Goal: Find specific page/section: Find specific page/section

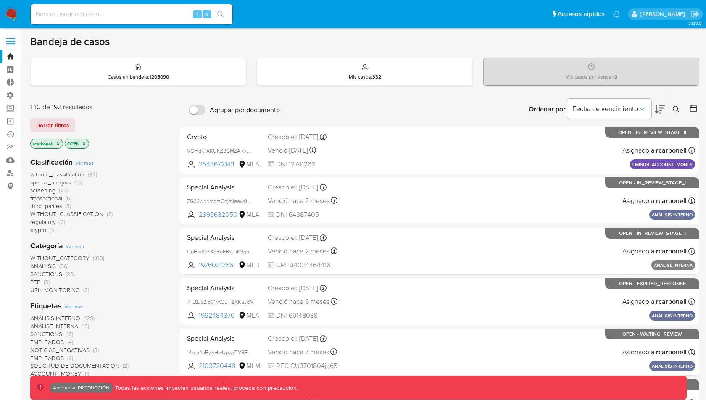
click at [12, 42] on label at bounding box center [10, 41] width 21 height 18
click at [13, 34] on label at bounding box center [10, 41] width 21 height 18
click at [0, 0] on input "checkbox" at bounding box center [0, 0] width 0 height 0
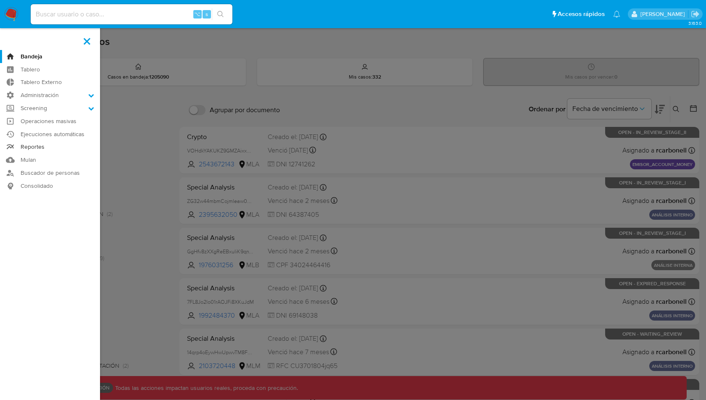
click at [40, 147] on link "Reportes" at bounding box center [50, 147] width 100 height 13
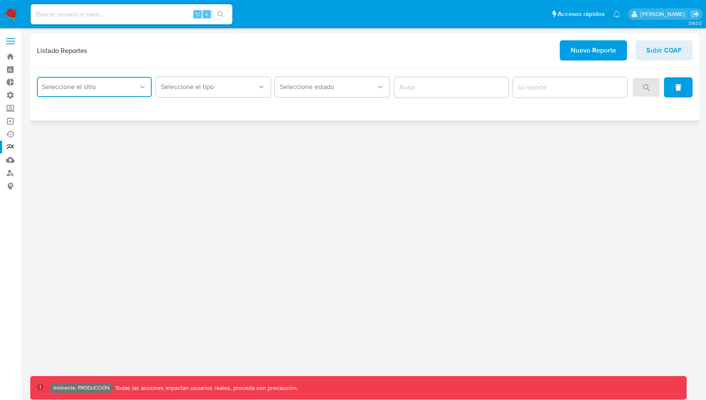
click at [124, 85] on span "Seleccione el sitio" at bounding box center [90, 87] width 96 height 8
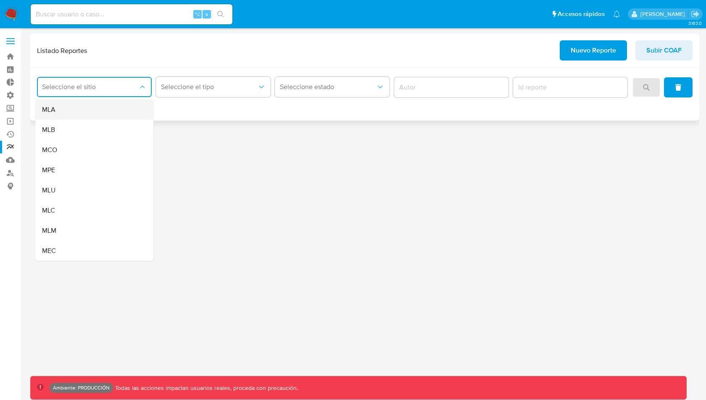
click at [99, 108] on div "MLA" at bounding box center [92, 110] width 100 height 20
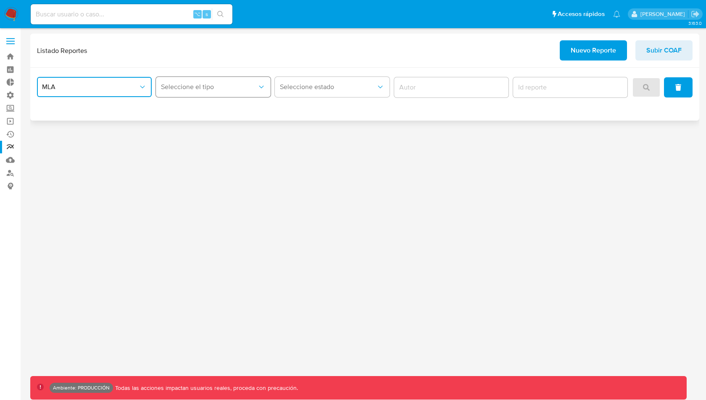
click at [192, 93] on button "Seleccione el tipo" at bounding box center [213, 87] width 115 height 20
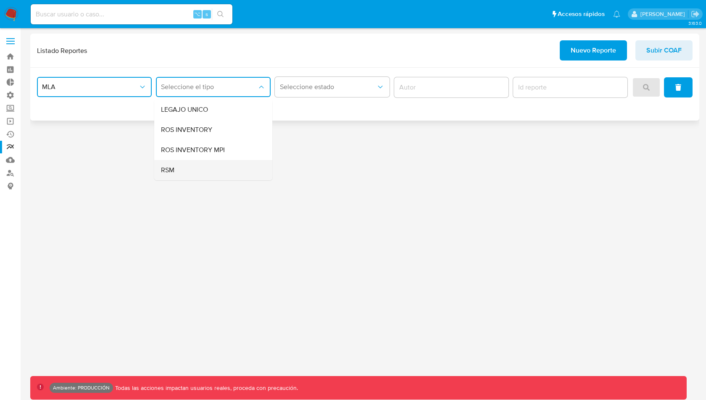
click at [190, 171] on div "RSM" at bounding box center [211, 170] width 100 height 20
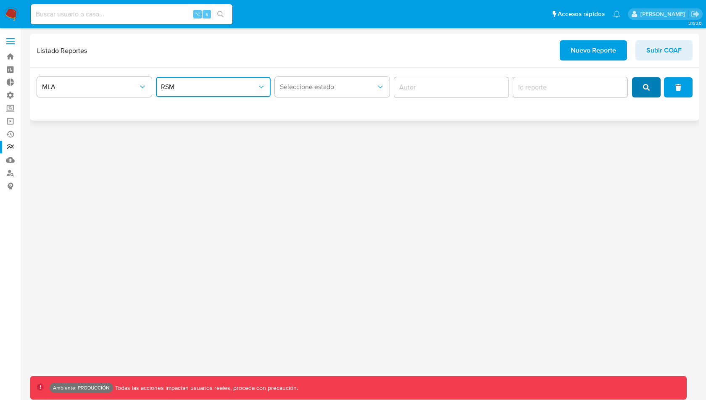
click at [651, 84] on button "search" at bounding box center [646, 87] width 29 height 20
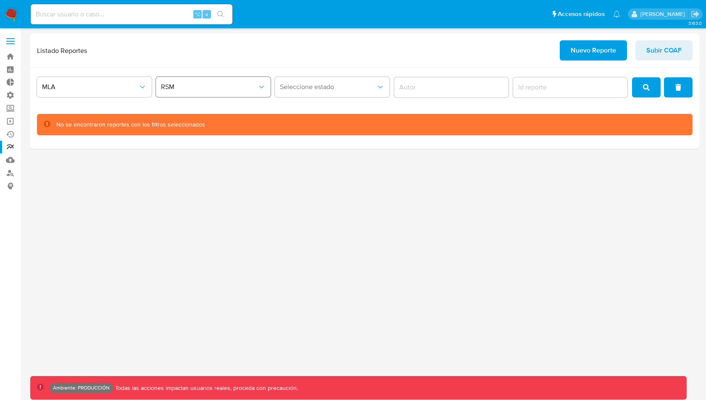
click at [187, 96] on button "RSM" at bounding box center [213, 87] width 115 height 20
click at [475, 247] on div "3.163.0 Ambiente: PRODUCCIÓN Todas las acciones impactan usuarios reales, proce…" at bounding box center [364, 214] width 669 height 361
